Goal: Navigation & Orientation: Find specific page/section

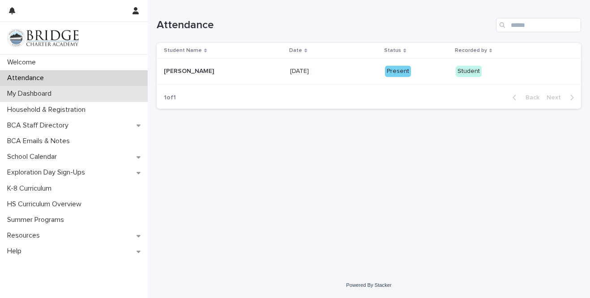
click at [115, 101] on div "My Dashboard" at bounding box center [74, 94] width 148 height 16
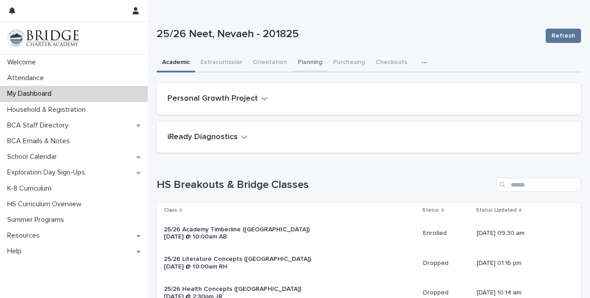
click at [302, 64] on button "Planning" at bounding box center [309, 63] width 35 height 19
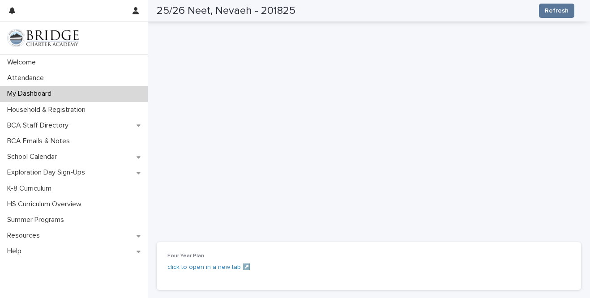
scroll to position [246, 0]
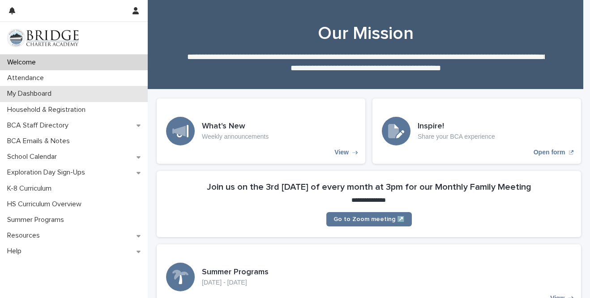
click at [56, 94] on p "My Dashboard" at bounding box center [31, 94] width 55 height 9
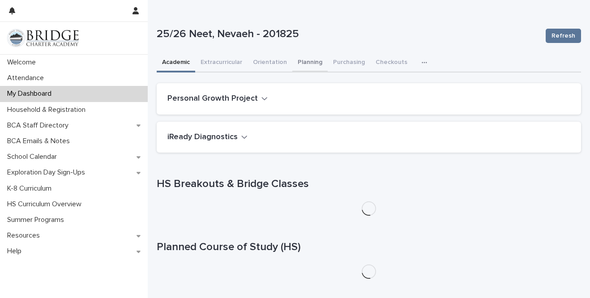
click at [312, 61] on button "Planning" at bounding box center [309, 63] width 35 height 19
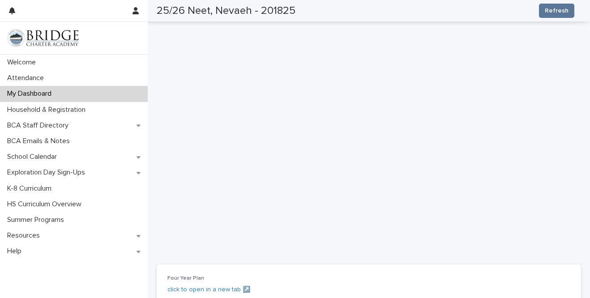
scroll to position [181, 0]
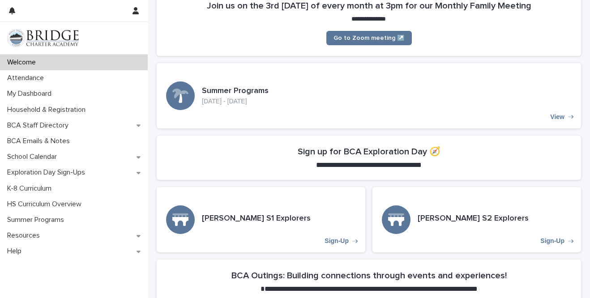
scroll to position [272, 0]
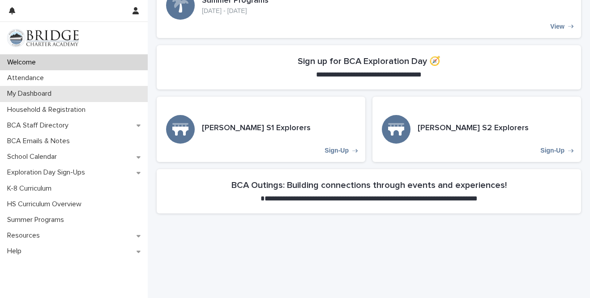
click at [38, 95] on p "My Dashboard" at bounding box center [31, 94] width 55 height 9
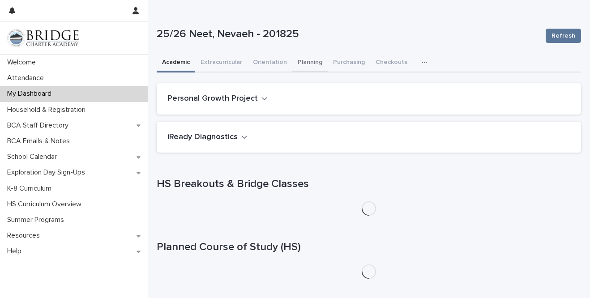
click at [304, 63] on button "Planning" at bounding box center [309, 63] width 35 height 19
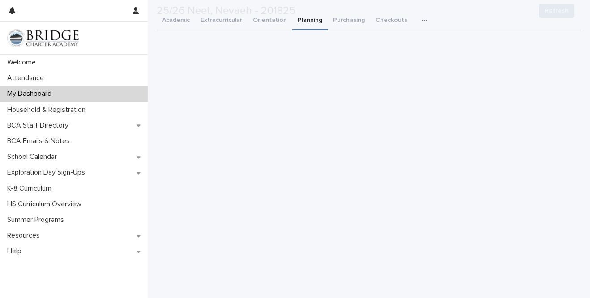
scroll to position [108, 0]
